Goal: Task Accomplishment & Management: Manage account settings

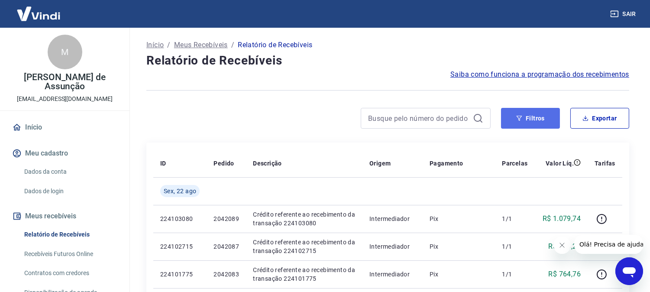
click at [516, 115] on button "Filtros" at bounding box center [530, 118] width 59 height 21
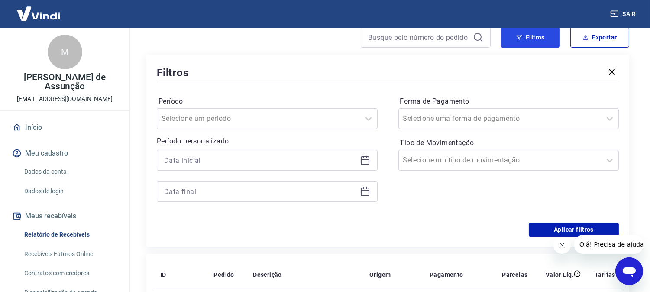
scroll to position [96, 0]
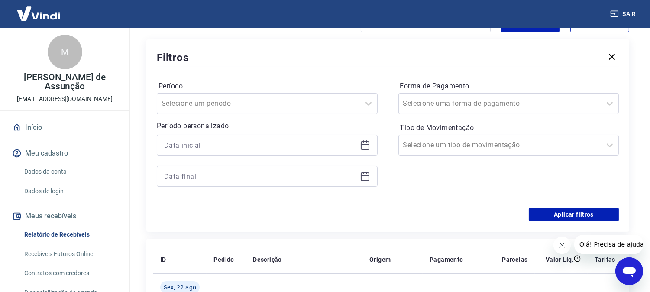
click at [361, 140] on icon at bounding box center [365, 145] width 10 height 10
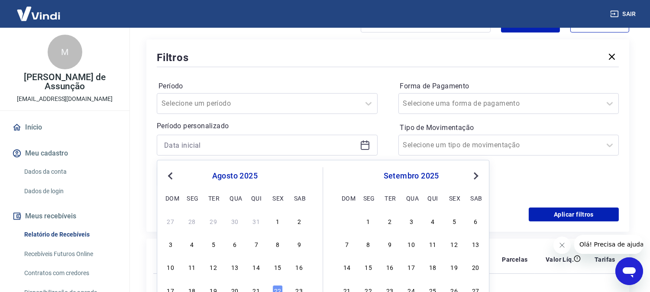
click at [171, 174] on span "Previous Month" at bounding box center [171, 176] width 0 height 10
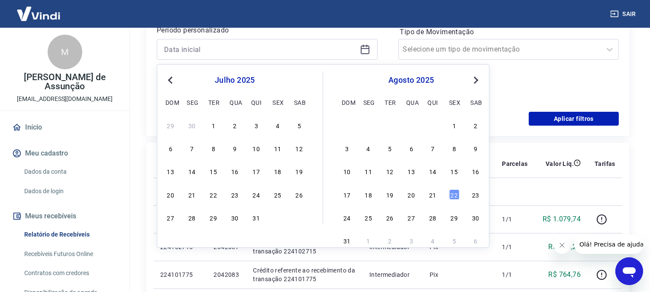
scroll to position [192, 0]
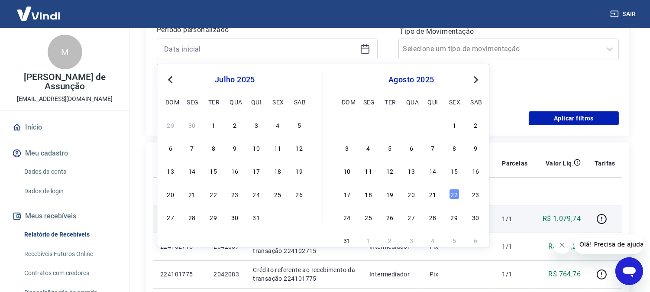
click at [258, 221] on div "31" at bounding box center [256, 217] width 10 height 10
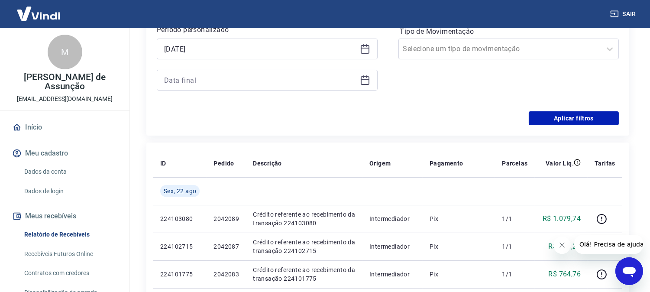
click at [367, 48] on icon at bounding box center [365, 48] width 9 height 1
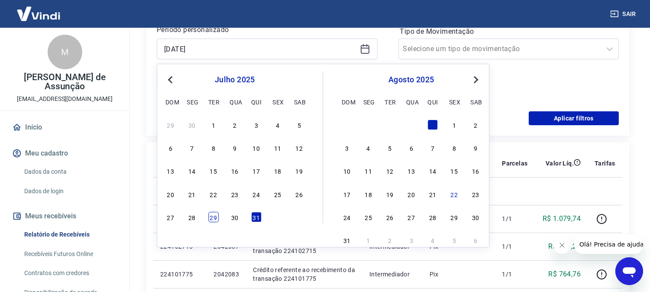
click at [214, 219] on div "29" at bounding box center [213, 217] width 10 height 10
type input "[DATE]"
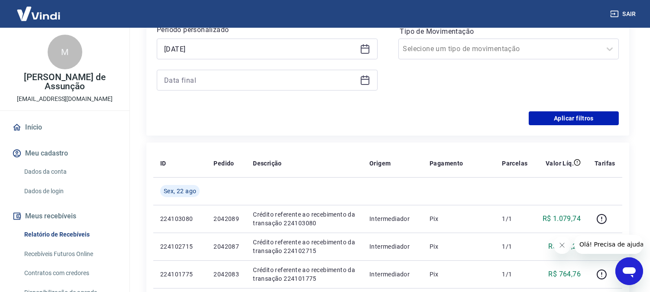
click at [370, 82] on icon at bounding box center [365, 80] width 10 height 10
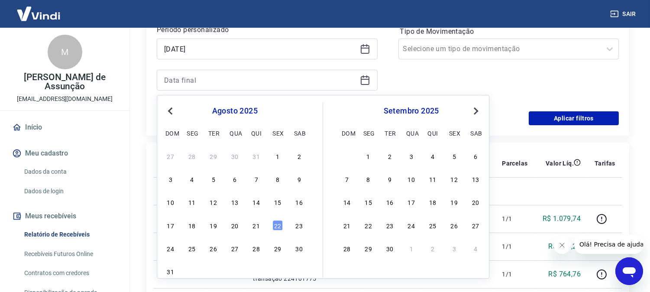
click at [171, 108] on span "Previous Month" at bounding box center [171, 111] width 0 height 10
click at [260, 252] on div "31" at bounding box center [256, 248] width 10 height 10
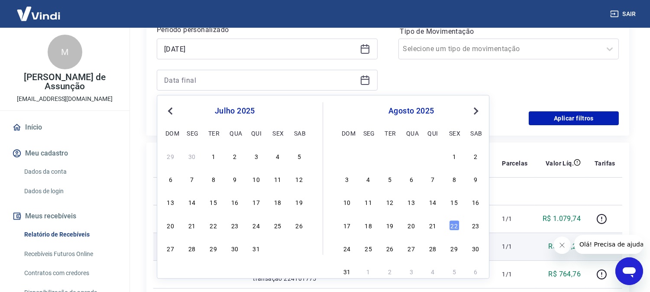
type input "[DATE]"
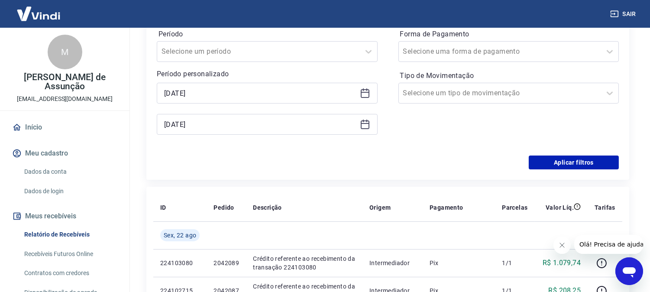
scroll to position [144, 0]
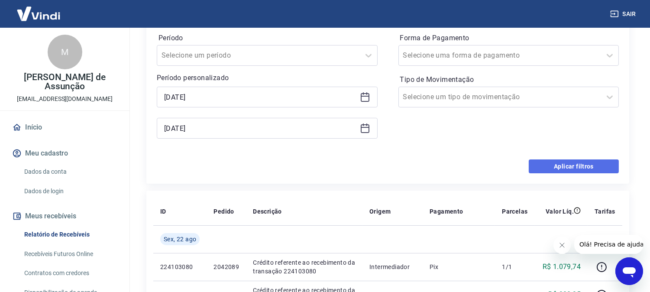
click at [552, 165] on button "Aplicar filtros" at bounding box center [574, 166] width 90 height 14
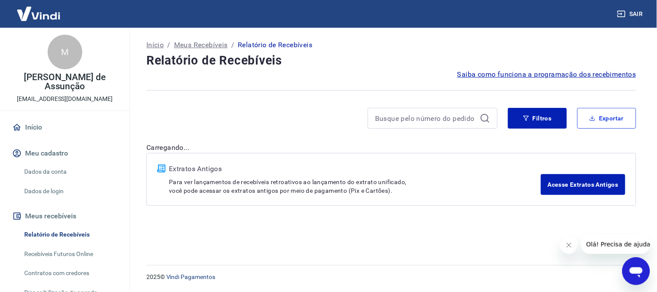
click at [595, 119] on icon "button" at bounding box center [593, 118] width 6 height 6
type input "[DATE]"
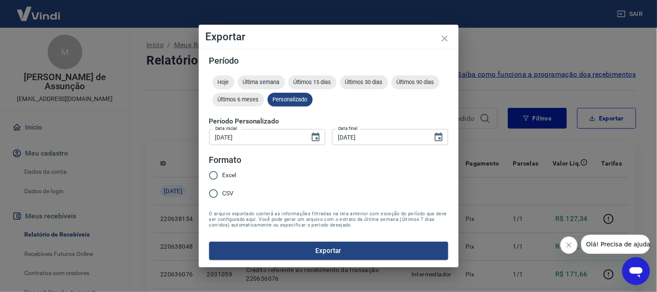
click at [228, 175] on span "Excel" at bounding box center [230, 175] width 14 height 9
click at [223, 175] on input "Excel" at bounding box center [214, 175] width 18 height 18
radio input "true"
drag, startPoint x: 440, startPoint y: 41, endPoint x: 446, endPoint y: 38, distance: 6.8
click at [444, 39] on icon "close" at bounding box center [445, 38] width 10 height 10
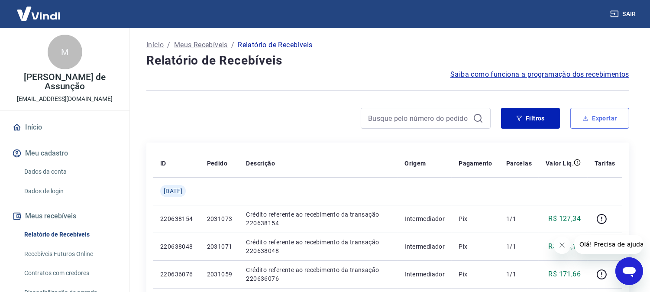
click at [601, 117] on button "Exportar" at bounding box center [600, 118] width 59 height 21
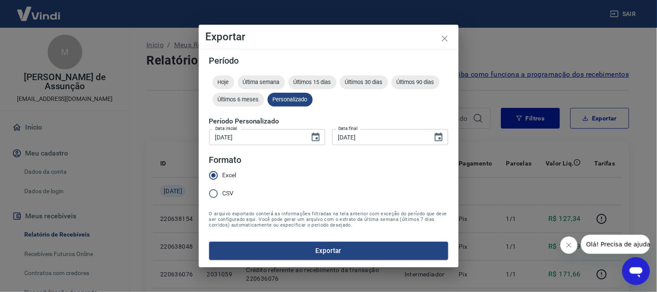
click at [280, 250] on button "Exportar" at bounding box center [328, 251] width 239 height 18
